Goal: Communication & Community: Participate in discussion

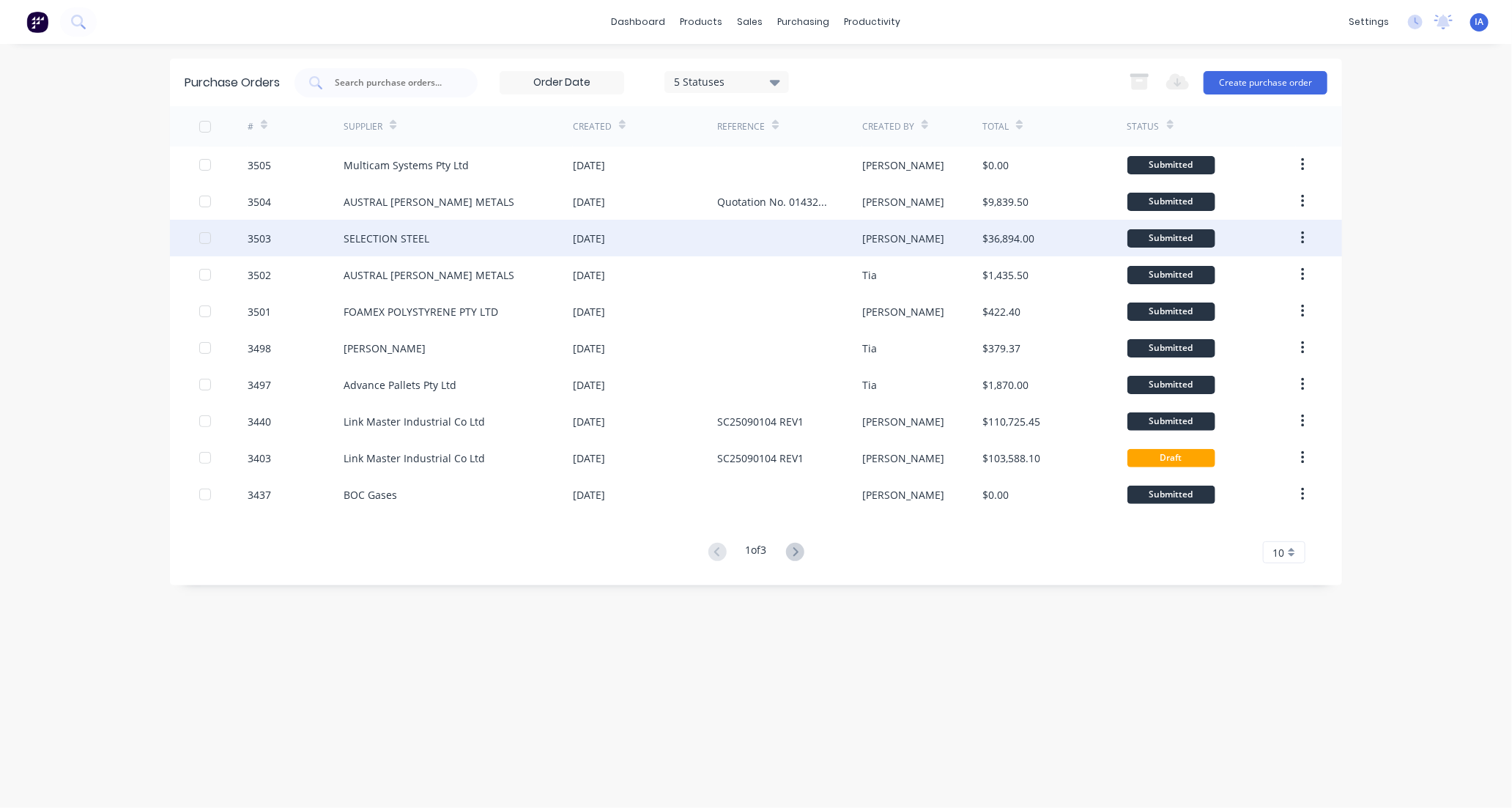
click at [400, 238] on div "SELECTION STEEL" at bounding box center [386, 238] width 86 height 15
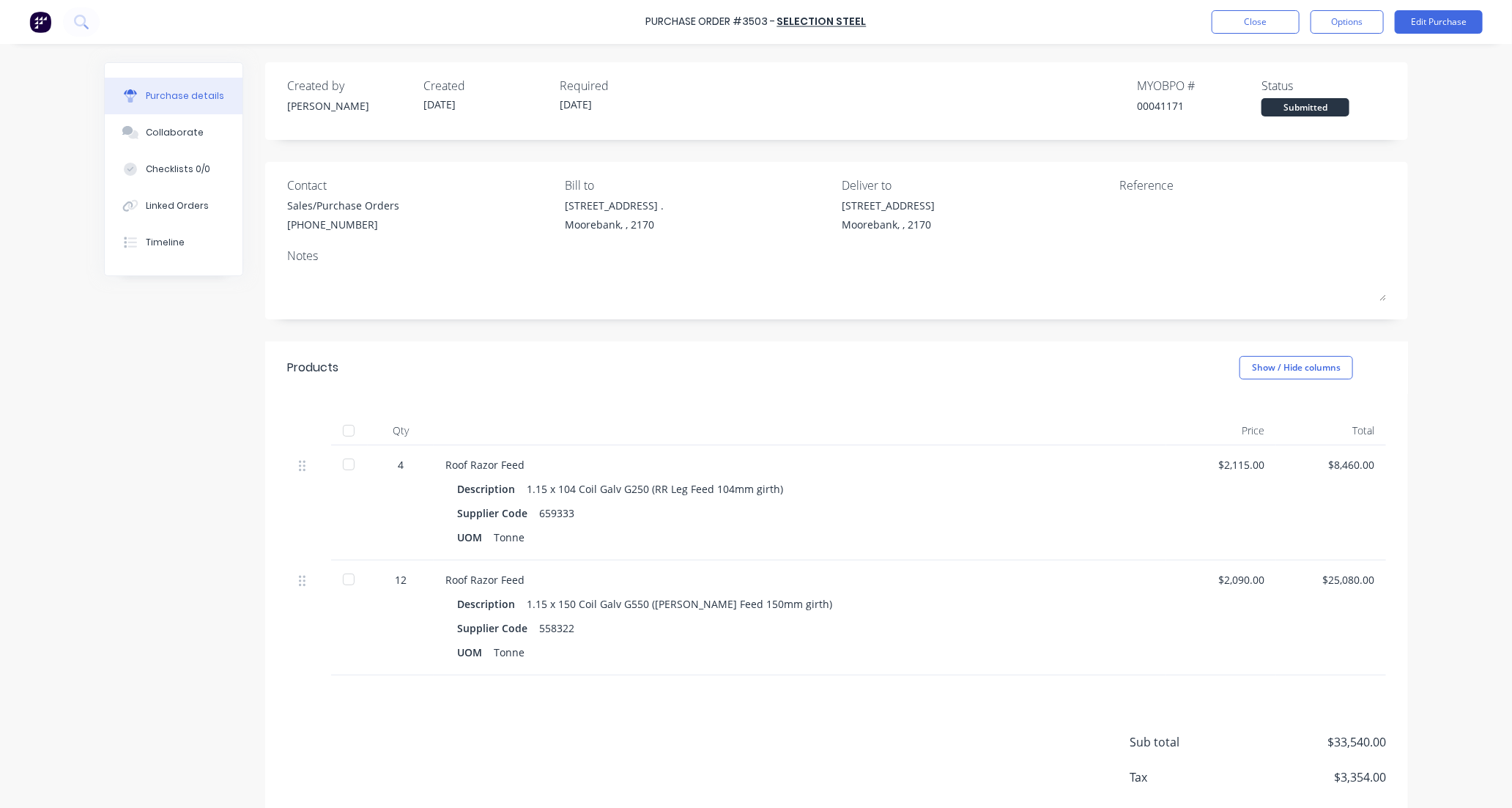
click at [341, 580] on div at bounding box center [348, 579] width 29 height 29
click at [156, 133] on div "Collaborate" at bounding box center [175, 133] width 58 height 13
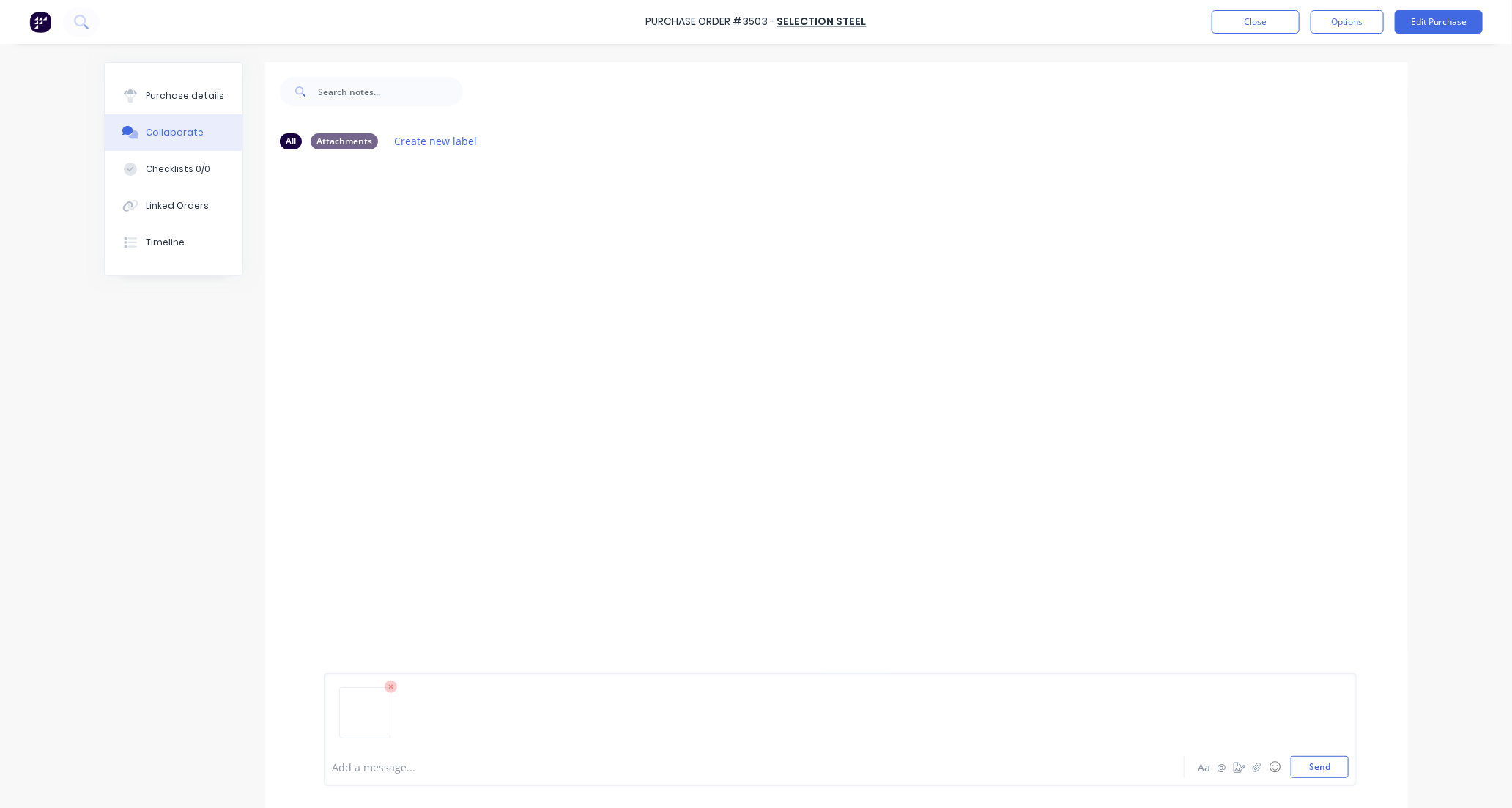
click at [383, 772] on div at bounding box center [714, 767] width 762 height 15
click at [476, 751] on div at bounding box center [840, 718] width 1017 height 74
click at [443, 770] on div "@[PERSON_NAME] @[PERSON_NAME] Only" at bounding box center [714, 767] width 762 height 15
click at [463, 764] on span "Only 20512T delivered of 1.15x104.00" at bounding box center [554, 767] width 183 height 14
click at [598, 764] on div "@[PERSON_NAME] @[PERSON_NAME] Only 2.512T delivered of 1.15x104.00" at bounding box center [714, 767] width 762 height 15
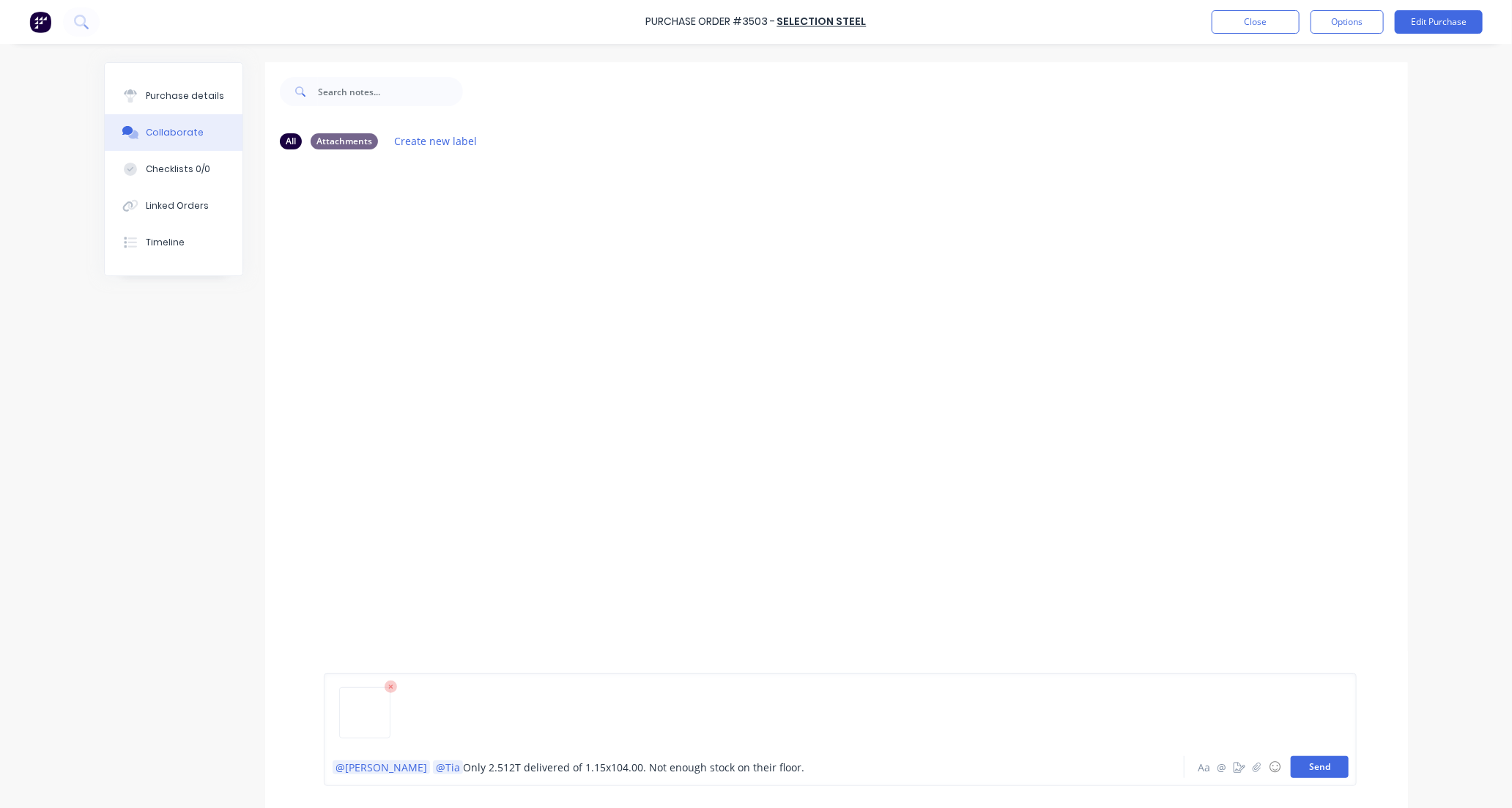
click at [1309, 767] on button "Send" at bounding box center [1320, 767] width 58 height 22
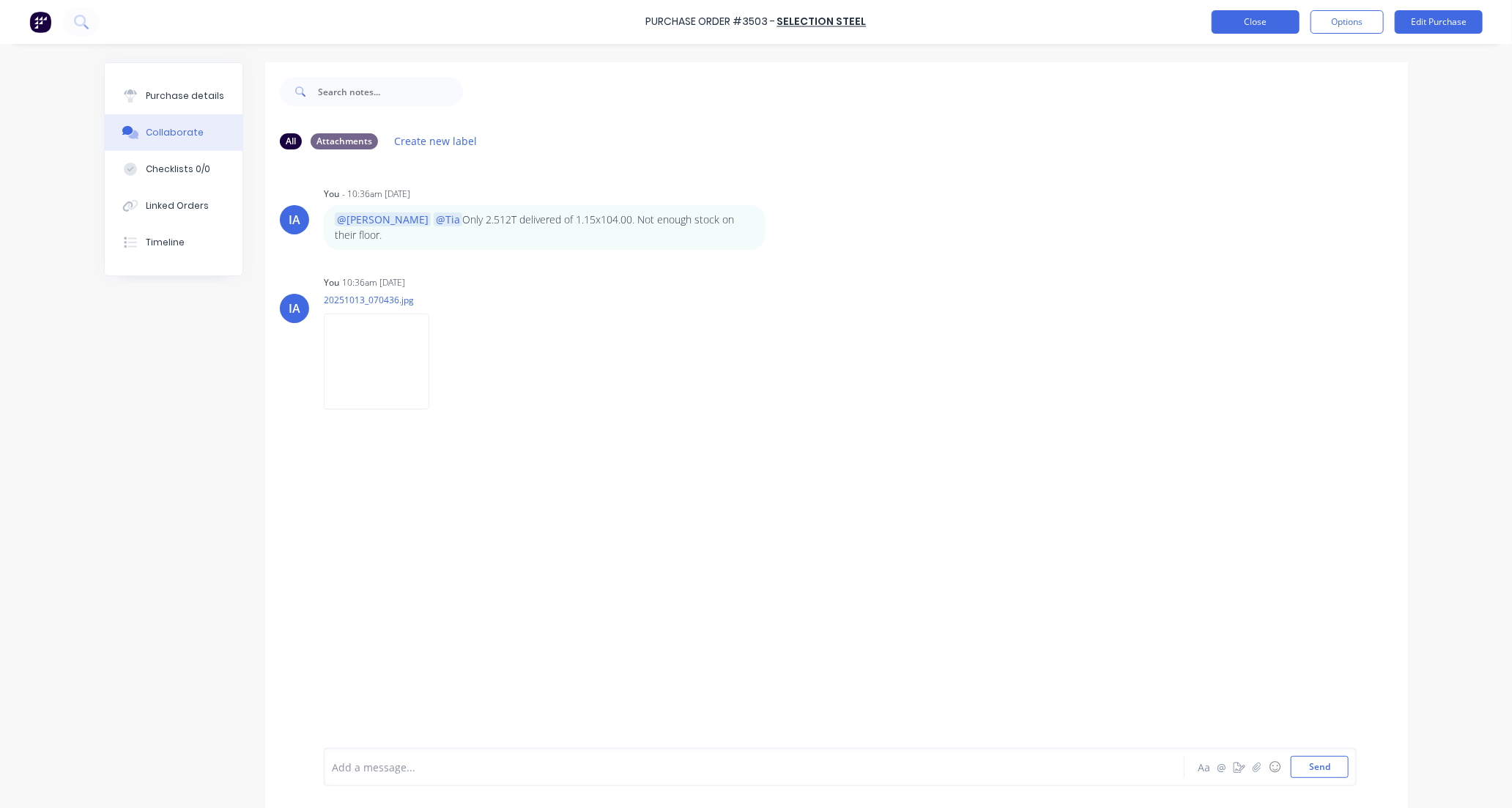
click at [1254, 23] on button "Close" at bounding box center [1255, 22] width 88 height 23
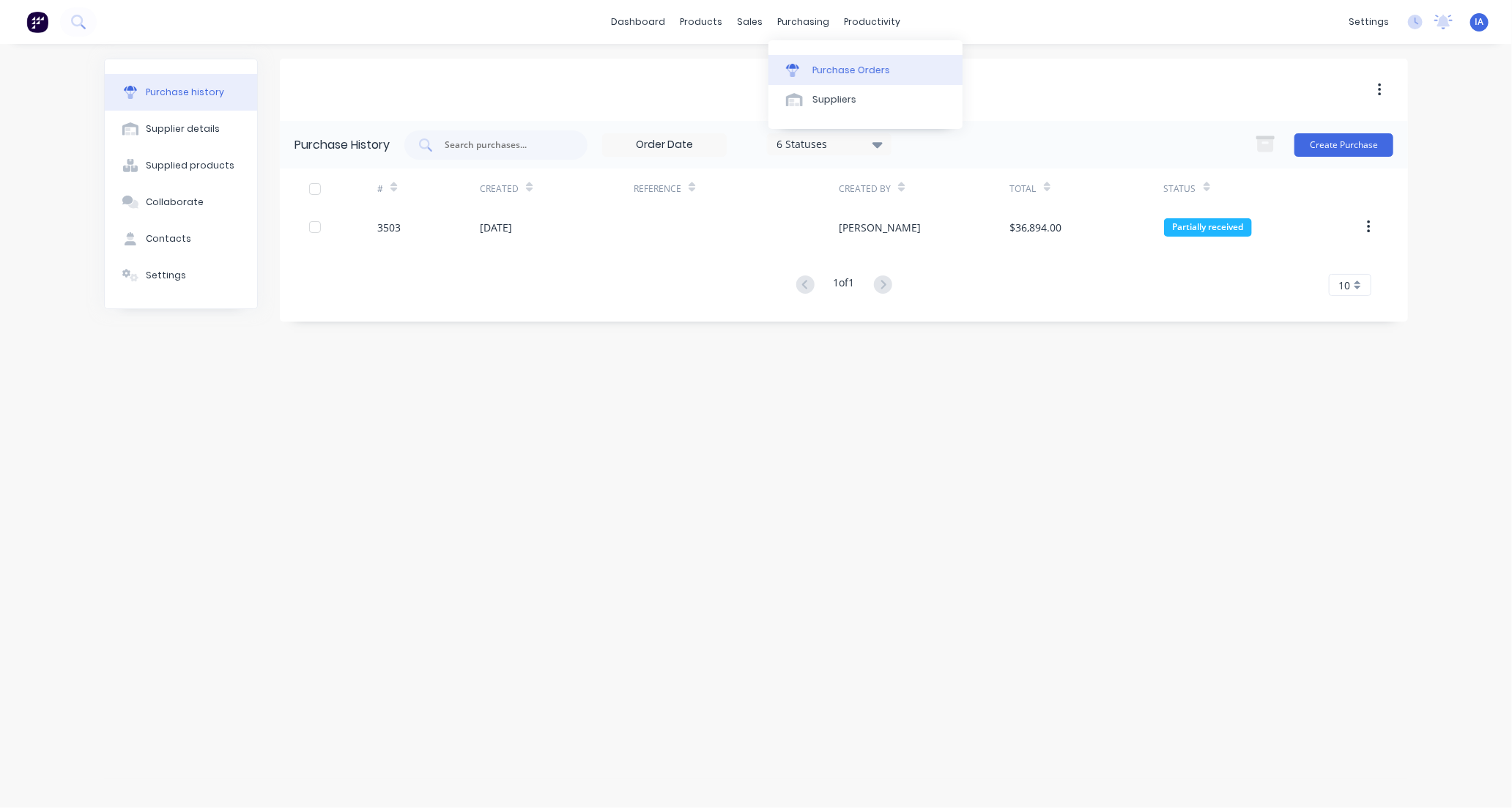
click at [859, 67] on div "Purchase Orders" at bounding box center [851, 70] width 78 height 13
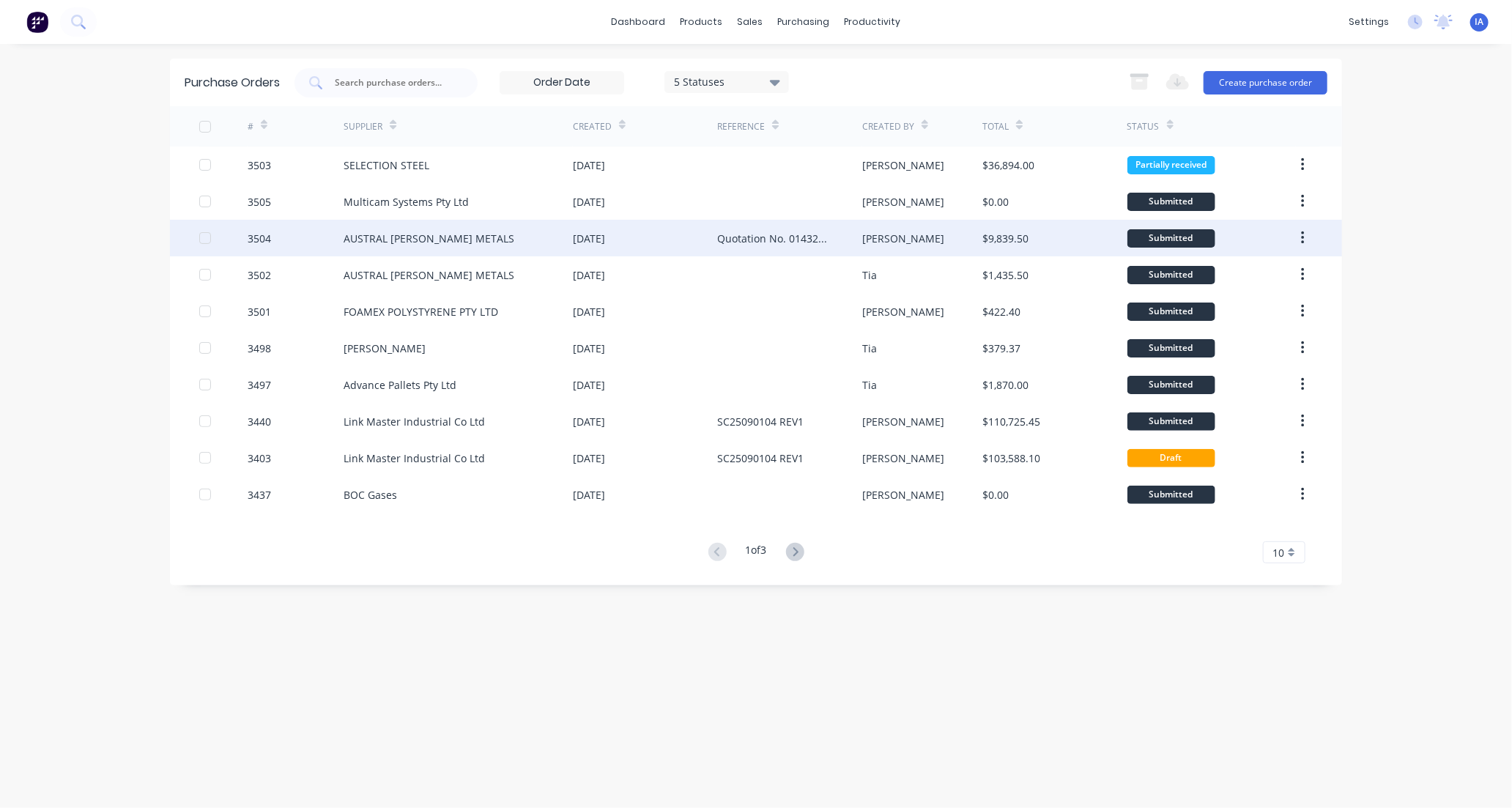
click at [221, 246] on div at bounding box center [224, 238] width 48 height 36
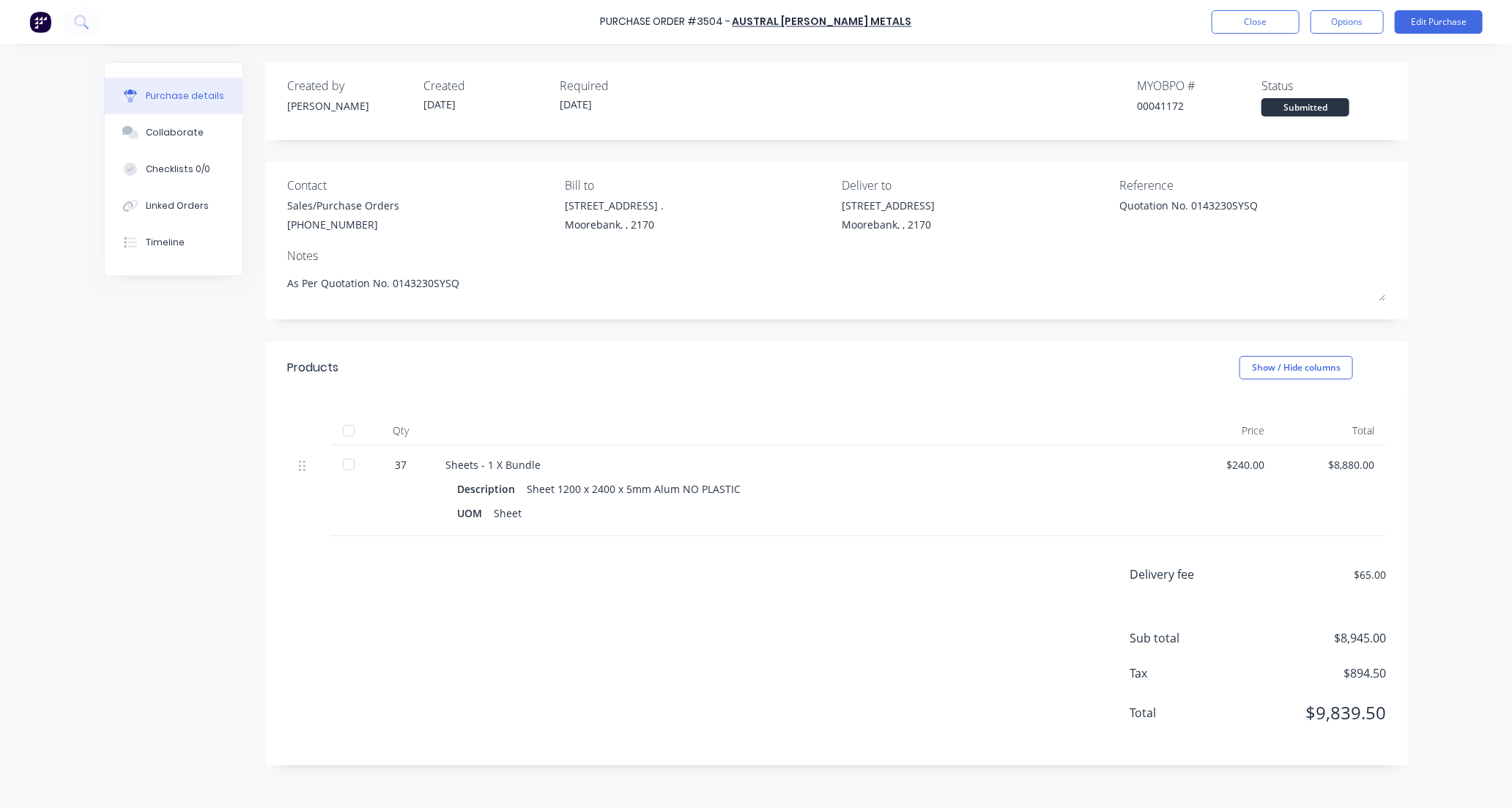
click at [349, 433] on div at bounding box center [348, 431] width 29 height 29
click at [162, 132] on div "Collaborate" at bounding box center [175, 133] width 58 height 13
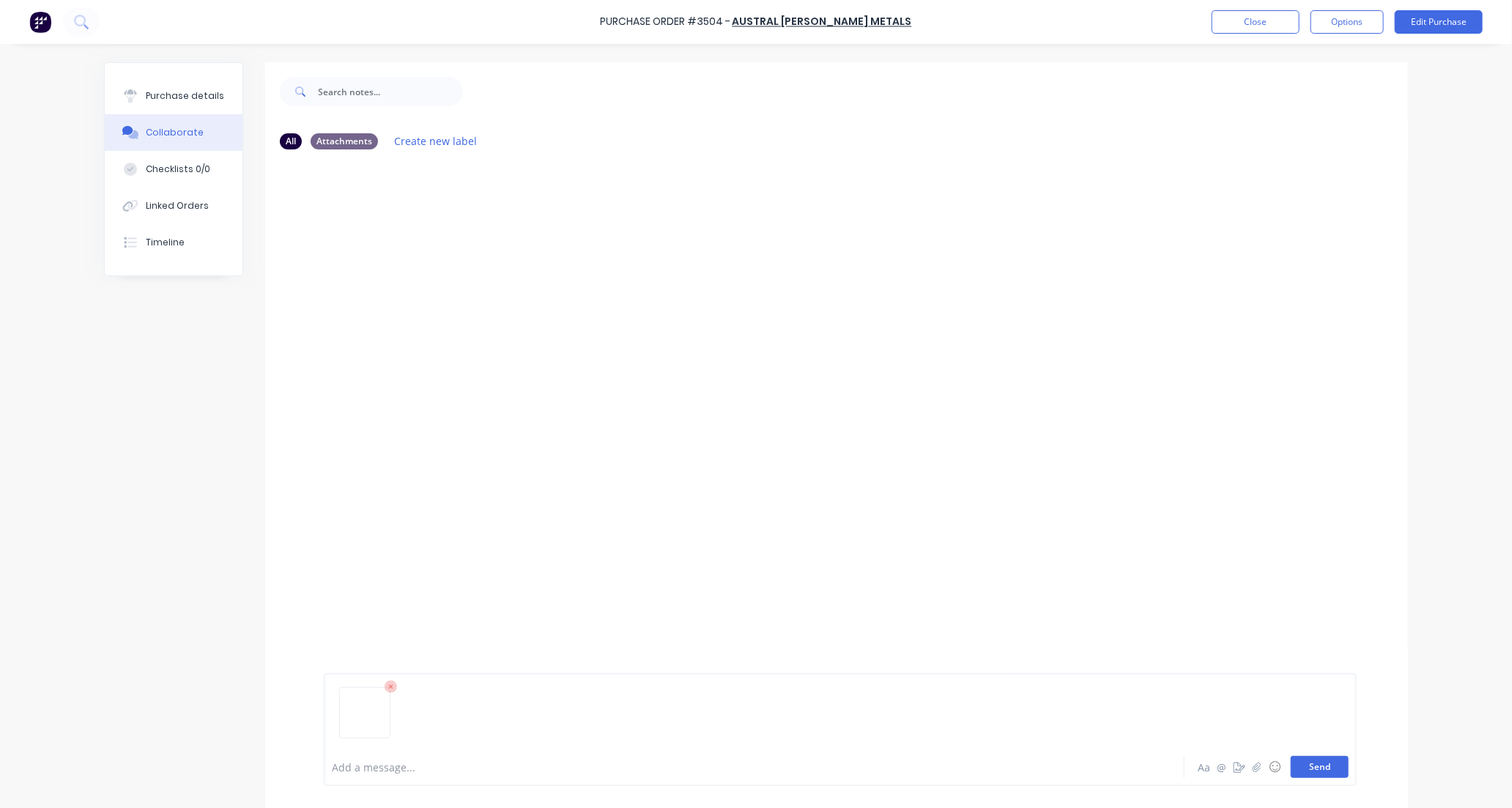
click at [1320, 772] on button "Send" at bounding box center [1320, 767] width 58 height 22
click at [1263, 27] on button "Close" at bounding box center [1255, 22] width 88 height 23
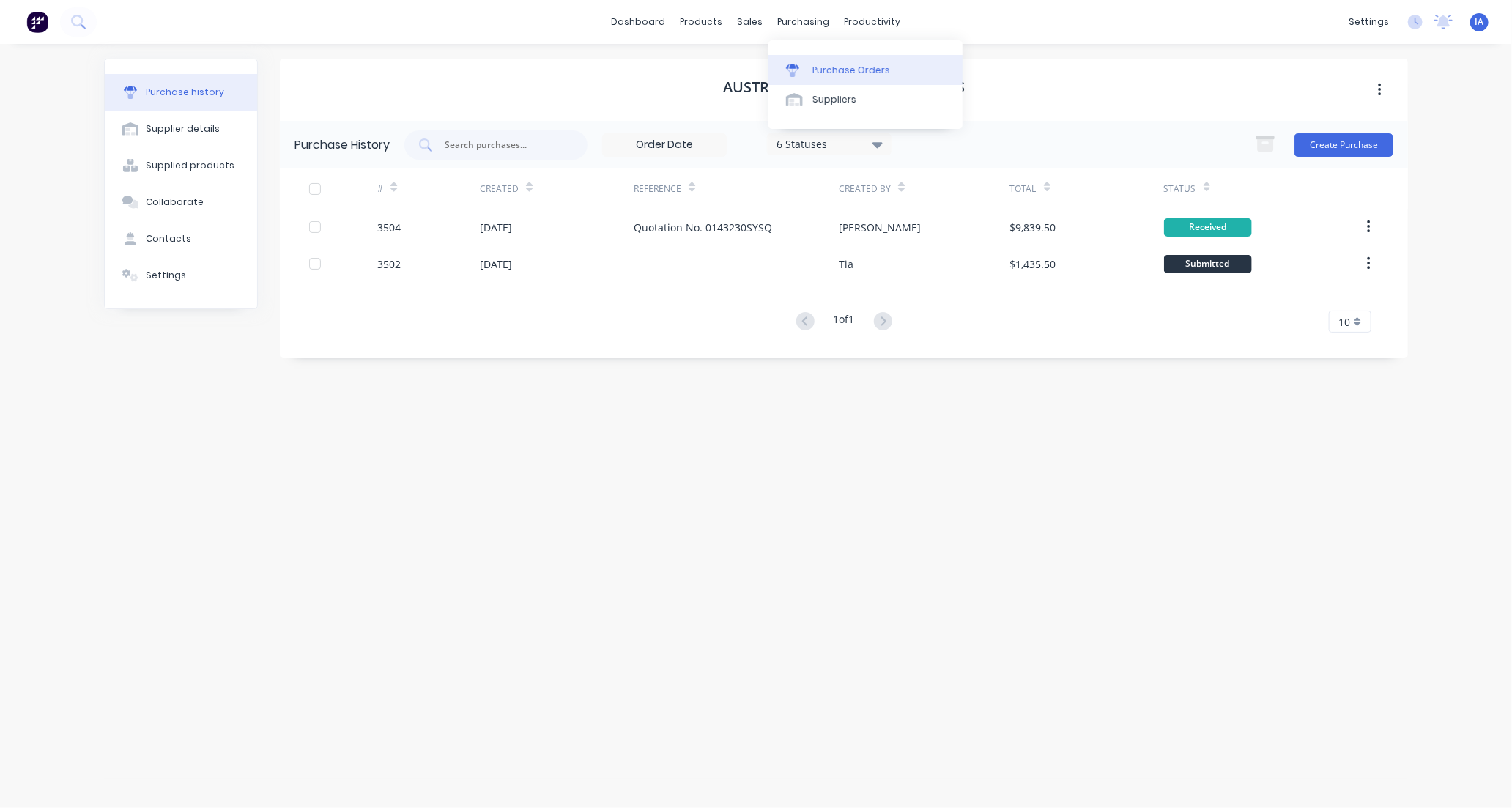
click at [874, 71] on div "Purchase Orders" at bounding box center [851, 70] width 78 height 13
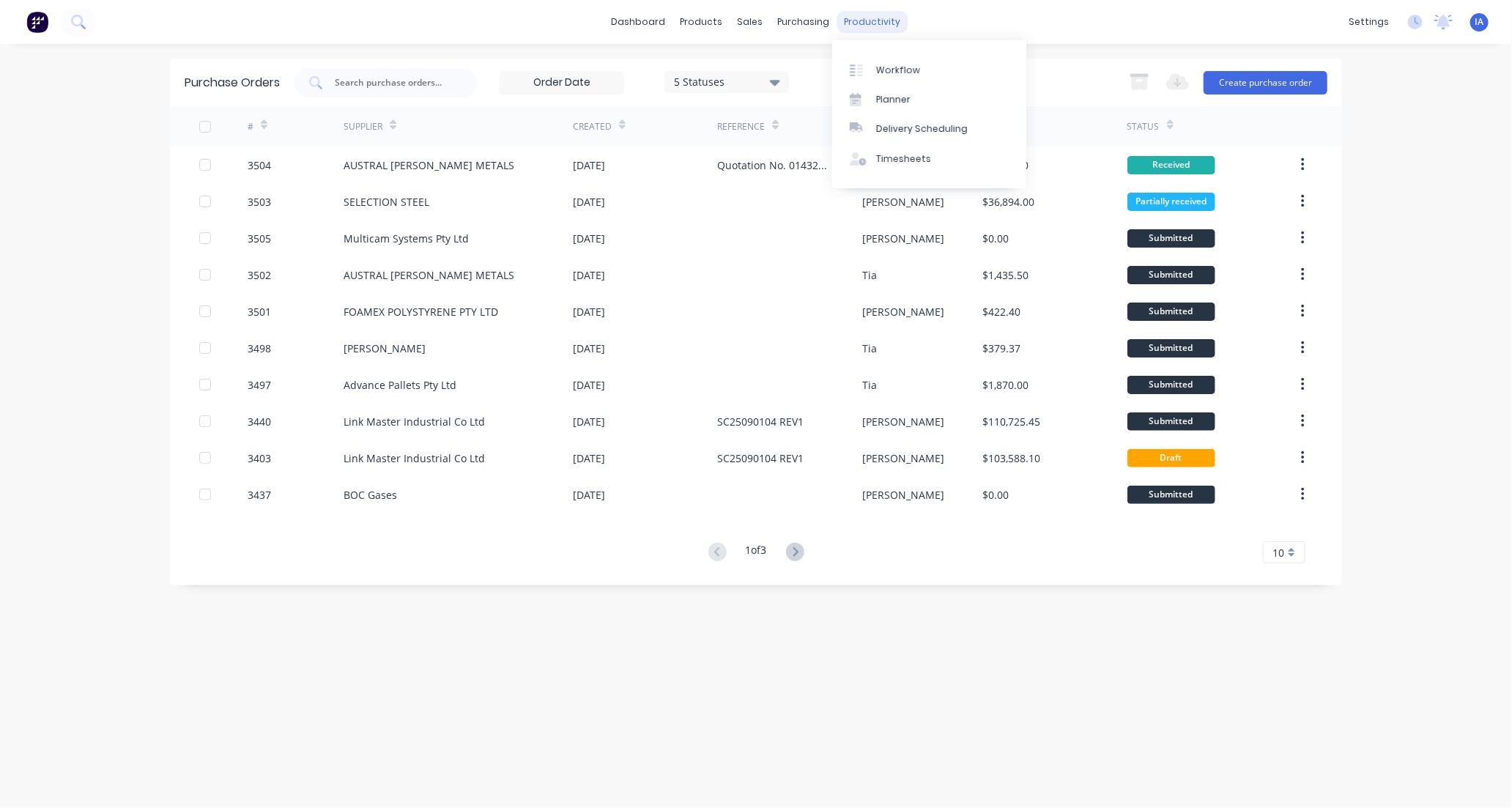
click at [856, 16] on div "productivity" at bounding box center [873, 22] width 71 height 22
click at [904, 64] on div "Workflow" at bounding box center [898, 70] width 44 height 13
